Goal: Task Accomplishment & Management: Manage account settings

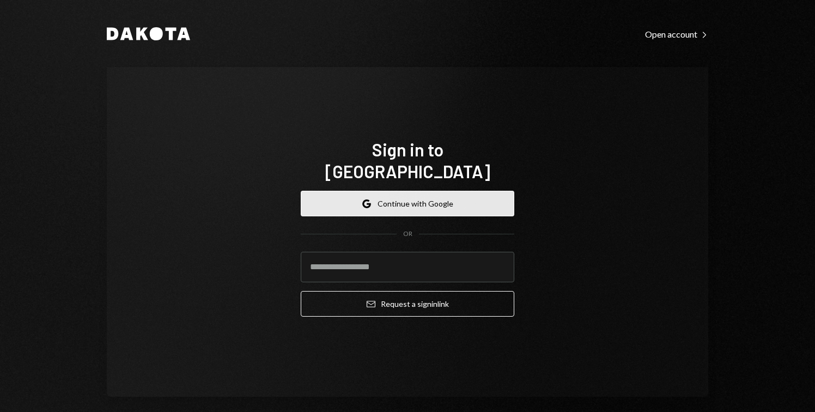
click at [388, 195] on button "Google Continue with Google" at bounding box center [407, 204] width 213 height 26
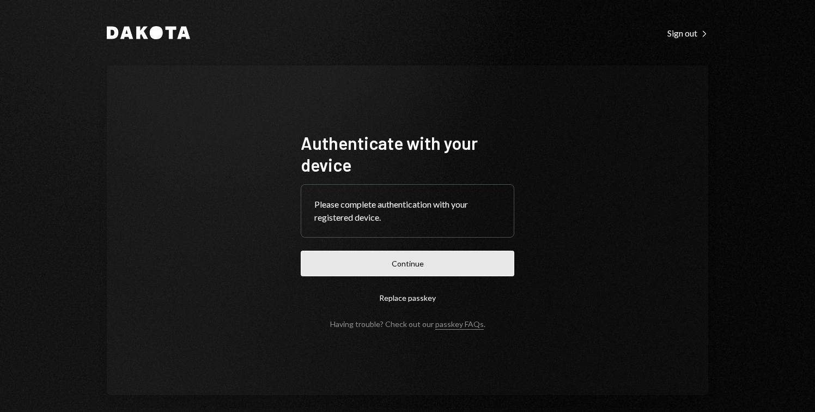
click at [435, 258] on button "Continue" at bounding box center [407, 264] width 213 height 26
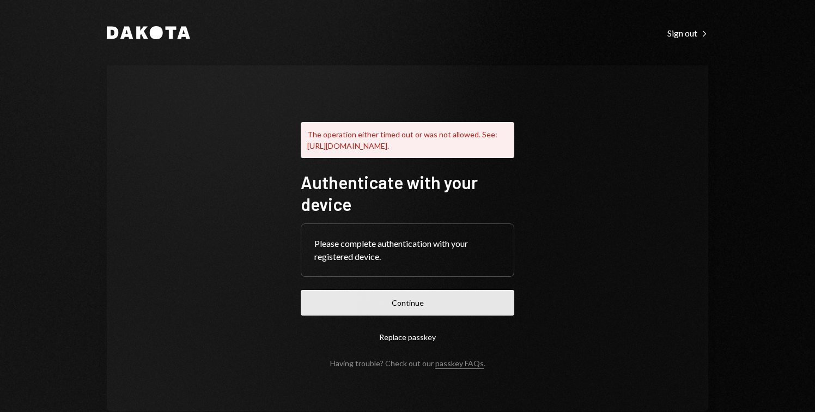
click at [384, 309] on button "Continue" at bounding box center [407, 303] width 213 height 26
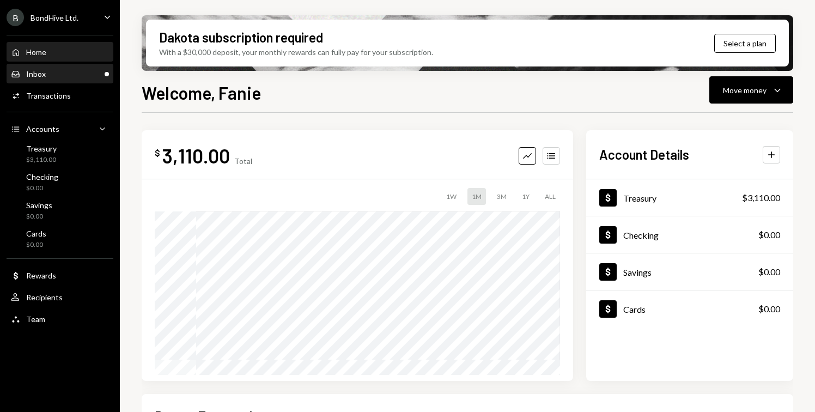
click at [44, 74] on div "Inbox" at bounding box center [36, 73] width 20 height 9
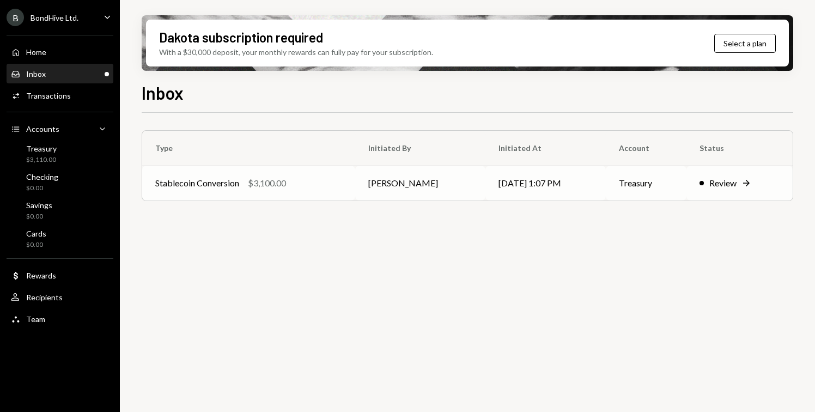
click at [221, 178] on div "Stablecoin Conversion" at bounding box center [197, 182] width 84 height 13
